Goal: Navigation & Orientation: Find specific page/section

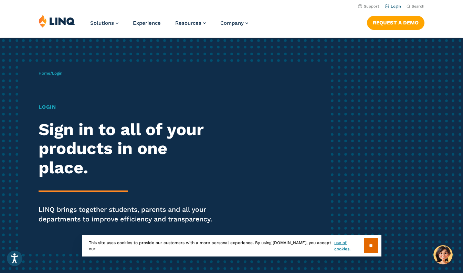
click at [398, 5] on link "Login" at bounding box center [393, 6] width 16 height 4
click at [395, 7] on link "Login" at bounding box center [393, 6] width 16 height 4
click at [342, 248] on link "use of cookies." at bounding box center [348, 246] width 29 height 12
click at [370, 250] on input "**" at bounding box center [371, 246] width 14 height 15
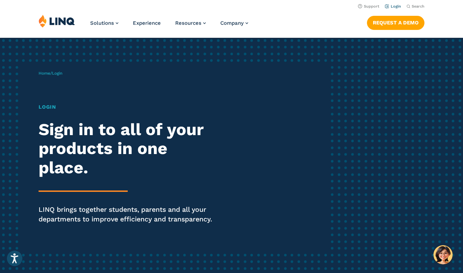
click at [395, 7] on link "Login" at bounding box center [393, 6] width 16 height 4
click at [53, 112] on div "Login Sign in to all of your products in one place. LINQ brings together studen…" at bounding box center [128, 173] width 178 height 140
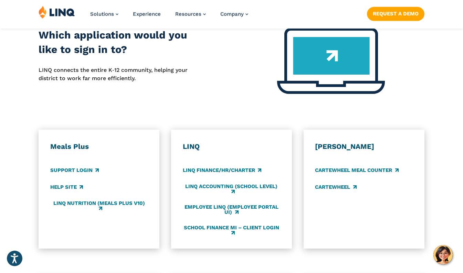
scroll to position [299, 0]
click at [194, 149] on h3 "LINQ" at bounding box center [232, 146] width 98 height 9
click at [191, 151] on h3 "LINQ" at bounding box center [232, 146] width 98 height 9
click at [188, 153] on div "LINQ LINQ Finance/HR/Charter LINQ Accounting (school level) Employee LINQ (Empl…" at bounding box center [232, 189] width 98 height 94
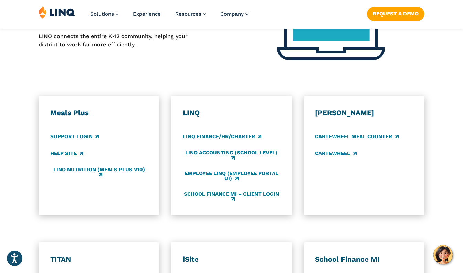
scroll to position [335, 0]
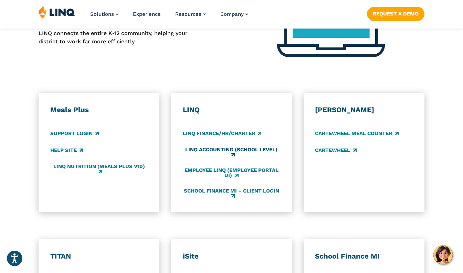
click at [264, 153] on link "LINQ Accounting (school level)" at bounding box center [232, 152] width 98 height 11
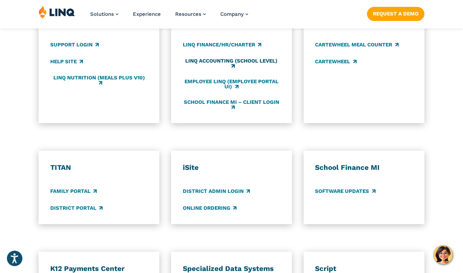
scroll to position [425, 0]
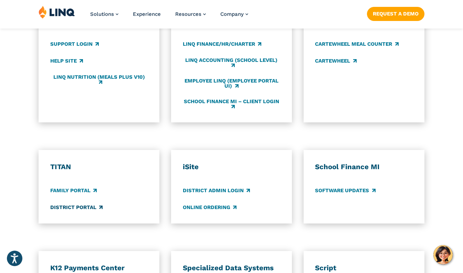
click at [77, 211] on link "District Portal" at bounding box center [76, 208] width 52 height 8
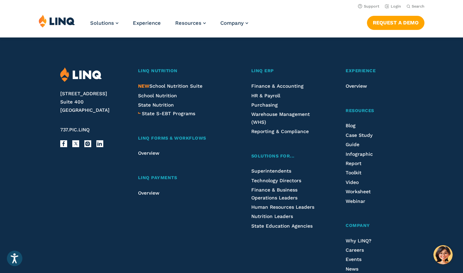
scroll to position [1709, 0]
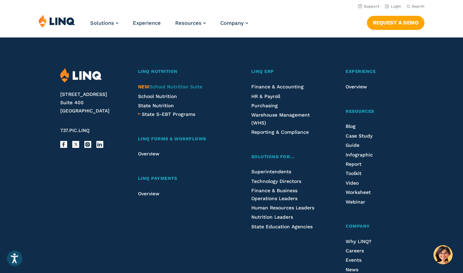
click at [189, 90] on span "NEW School Nutrition Suite" at bounding box center [170, 87] width 64 height 6
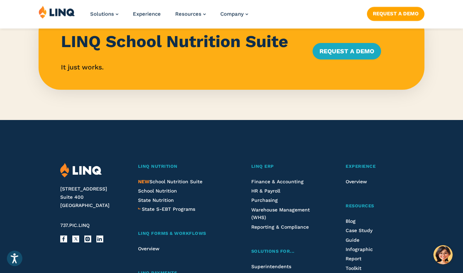
scroll to position [690, 0]
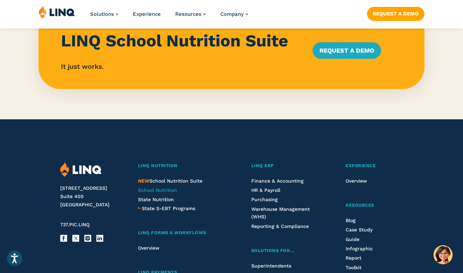
click at [169, 188] on span "School Nutrition" at bounding box center [157, 191] width 39 height 6
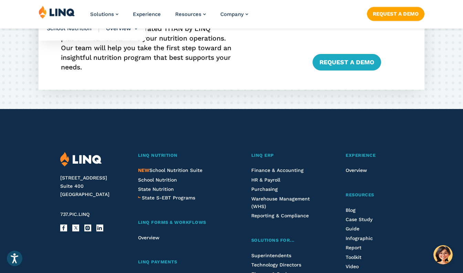
scroll to position [1743, 0]
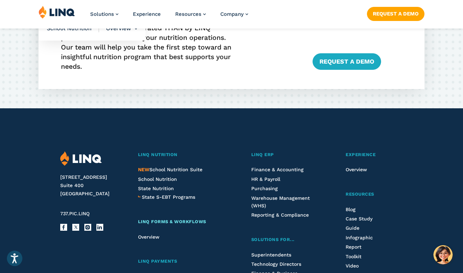
click at [192, 224] on span "LINQ Forms & Workflows" at bounding box center [172, 221] width 68 height 5
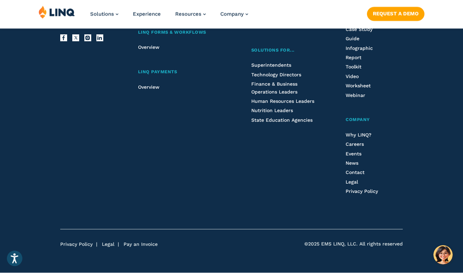
scroll to position [1630, 0]
